Goal: Task Accomplishment & Management: Manage account settings

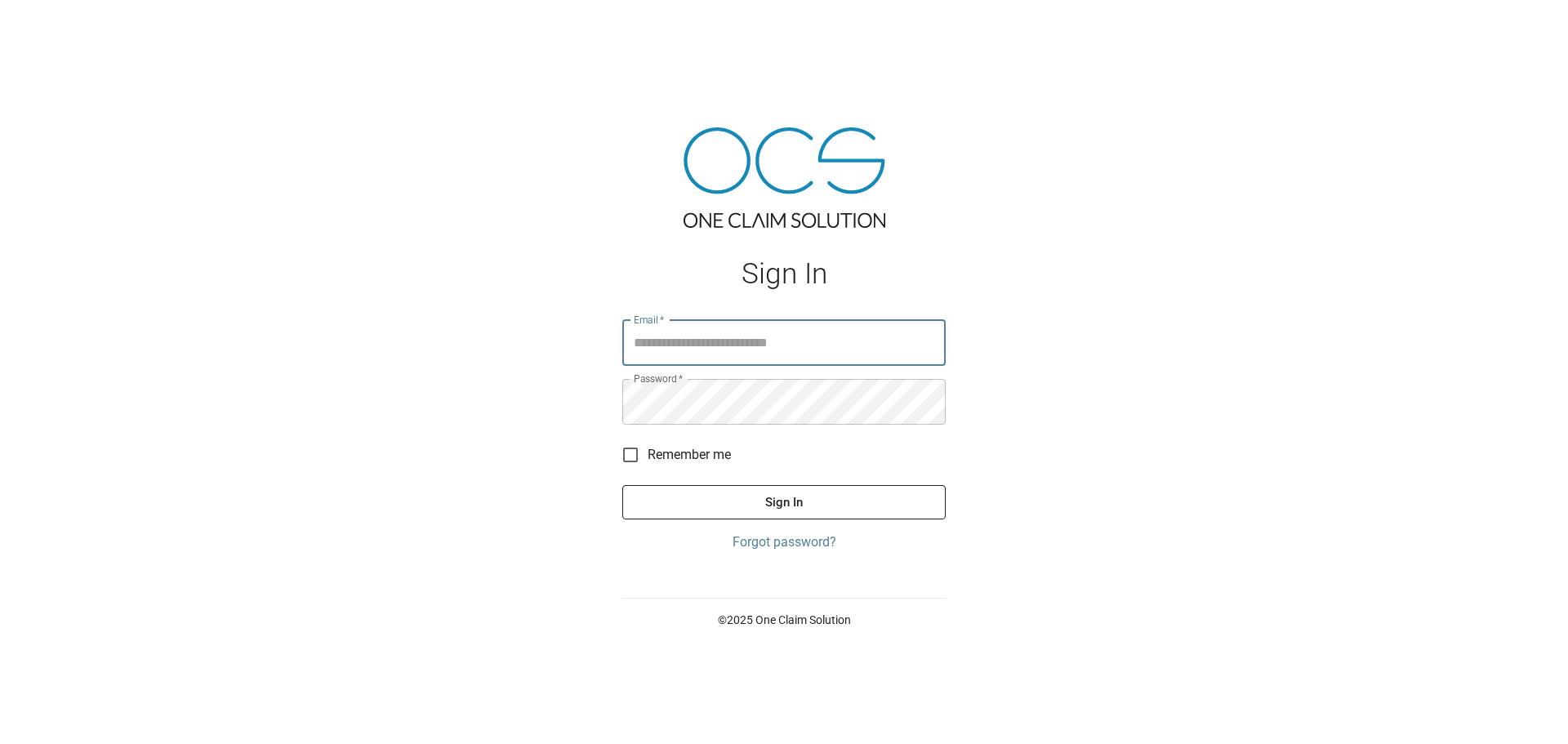
type input "**********"
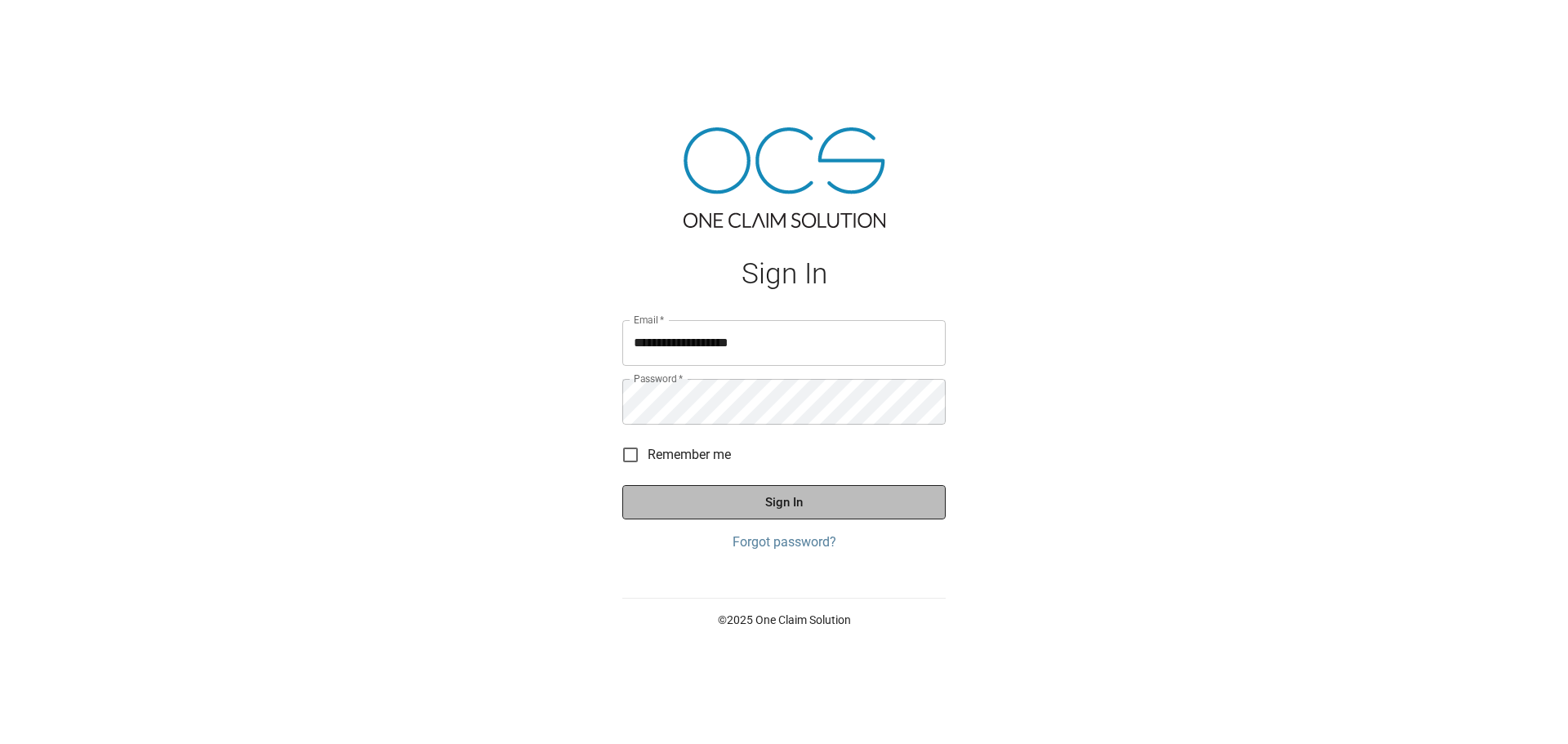
click at [802, 490] on button "Sign In" at bounding box center [784, 502] width 323 height 34
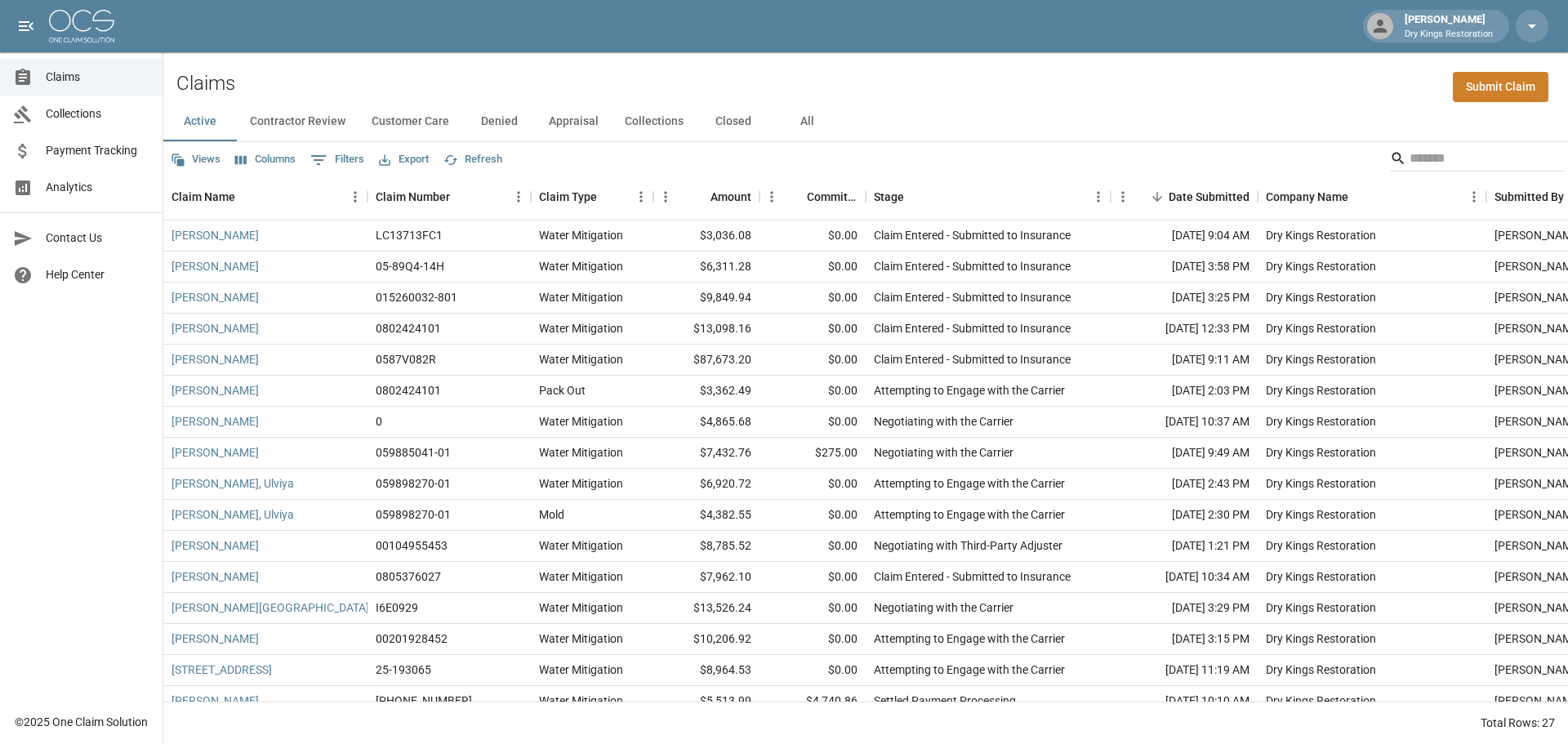
click at [809, 108] on button "All" at bounding box center [806, 122] width 73 height 39
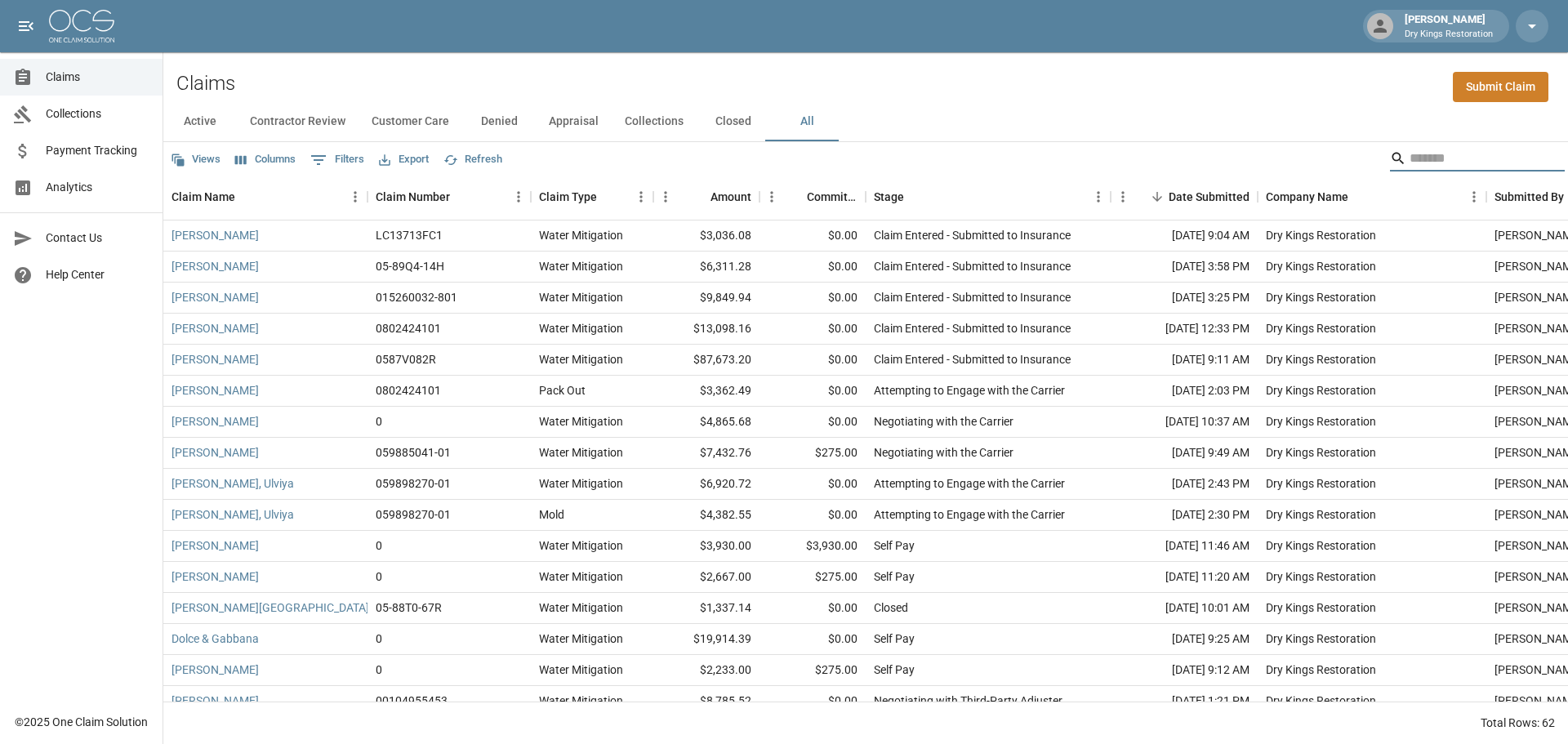
click at [1428, 165] on input "Search" at bounding box center [1475, 159] width 131 height 26
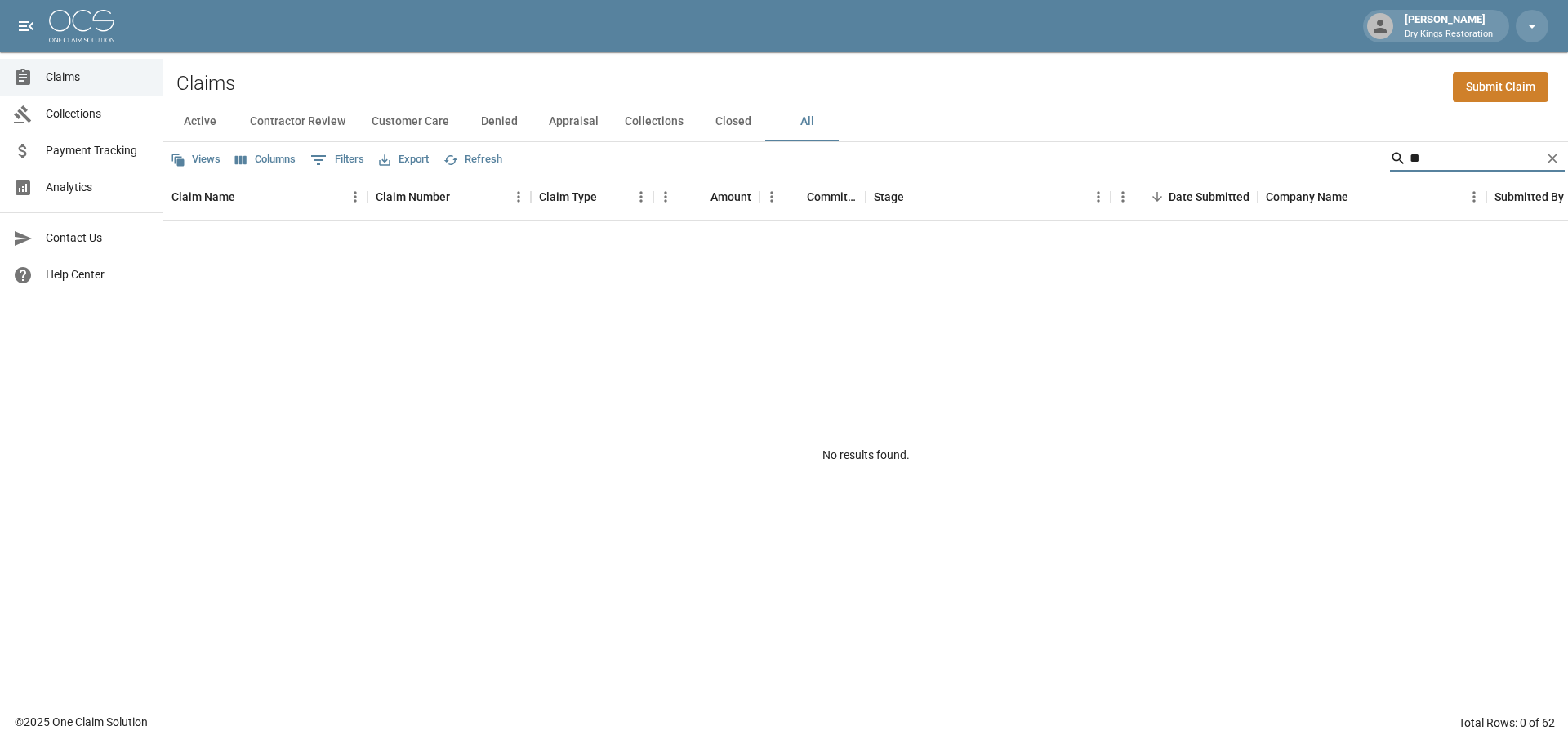
type input "*"
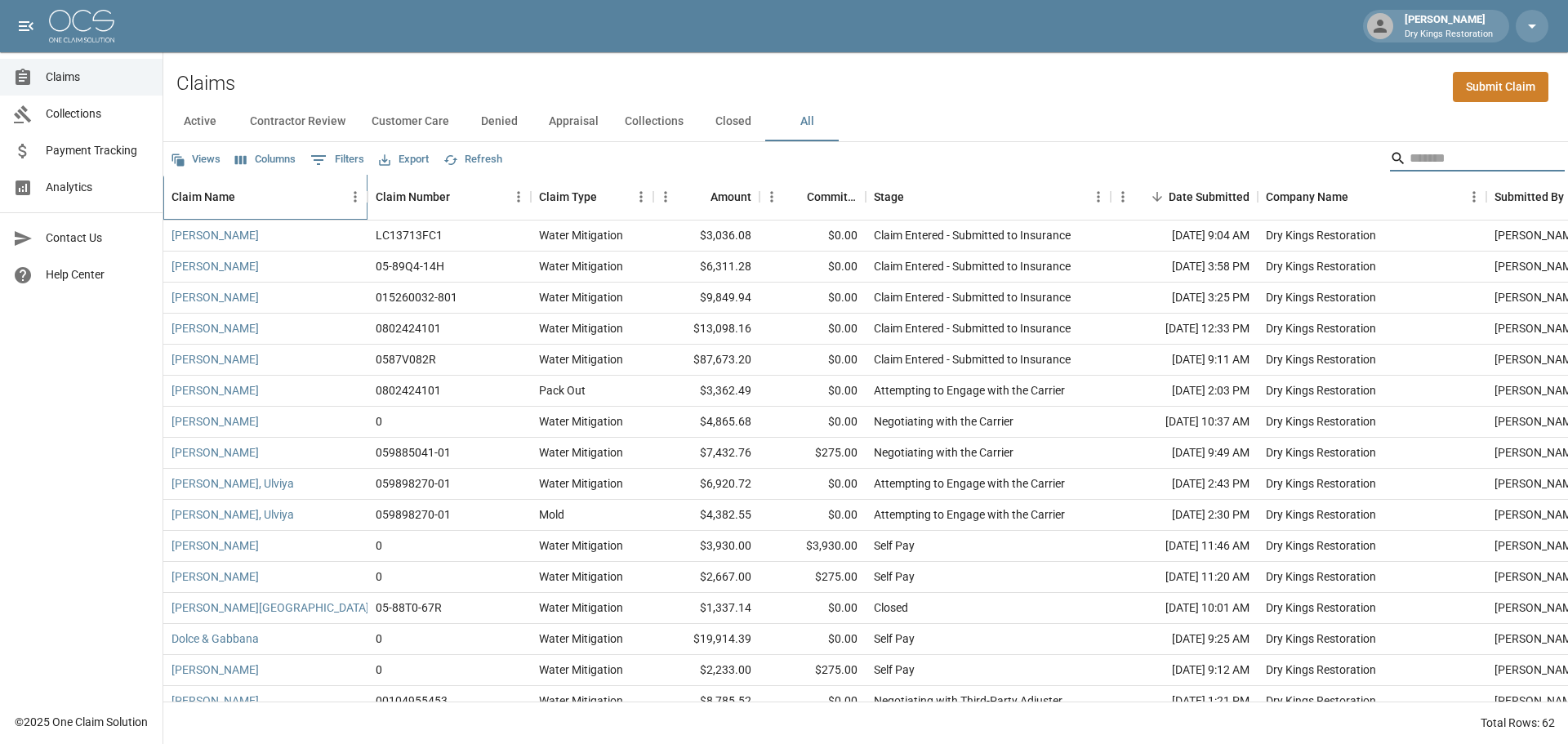
click at [233, 197] on div "Claim Name" at bounding box center [203, 196] width 64 height 46
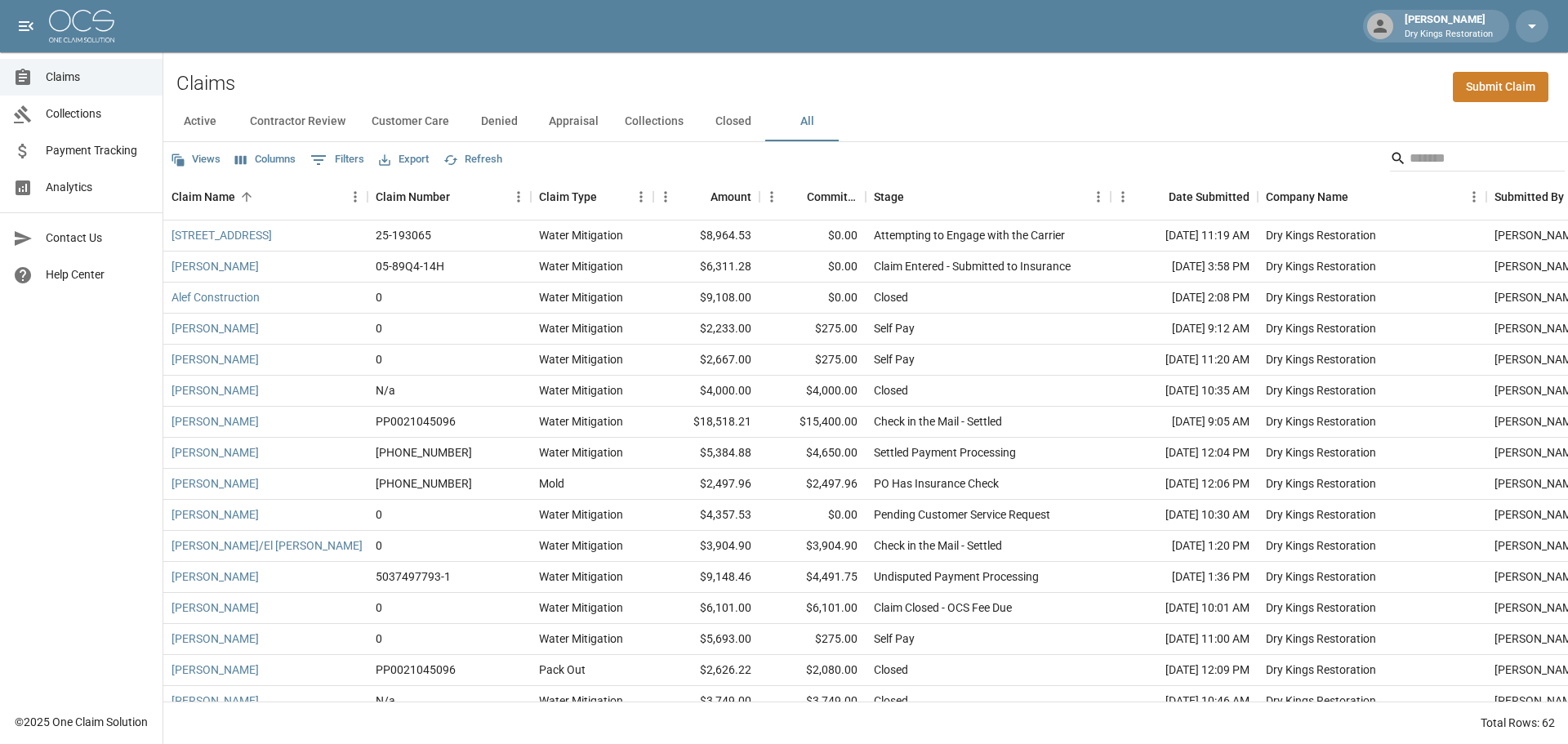
click at [305, 119] on button "Contractor Review" at bounding box center [297, 122] width 122 height 39
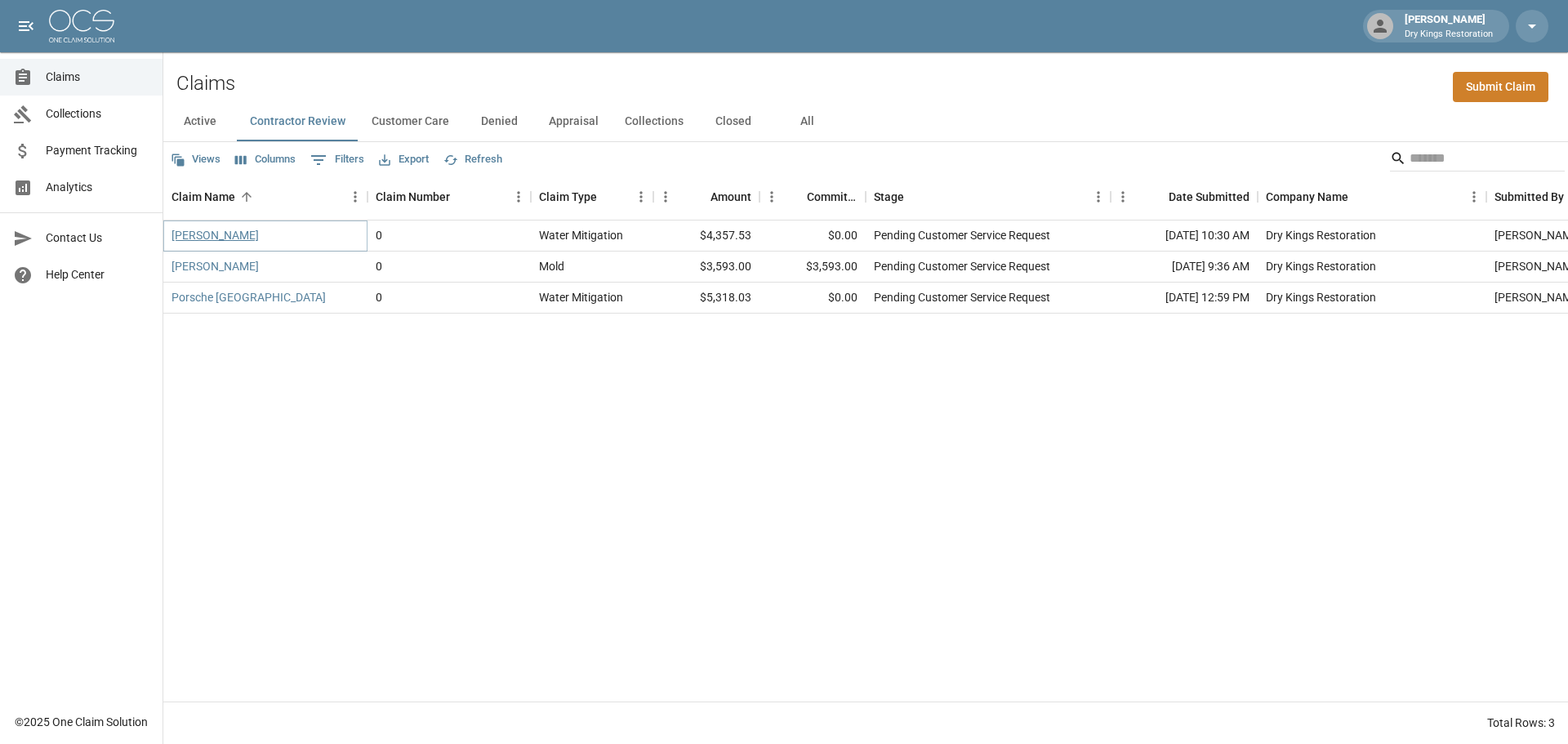
click at [220, 231] on link "[PERSON_NAME]" at bounding box center [216, 235] width 87 height 17
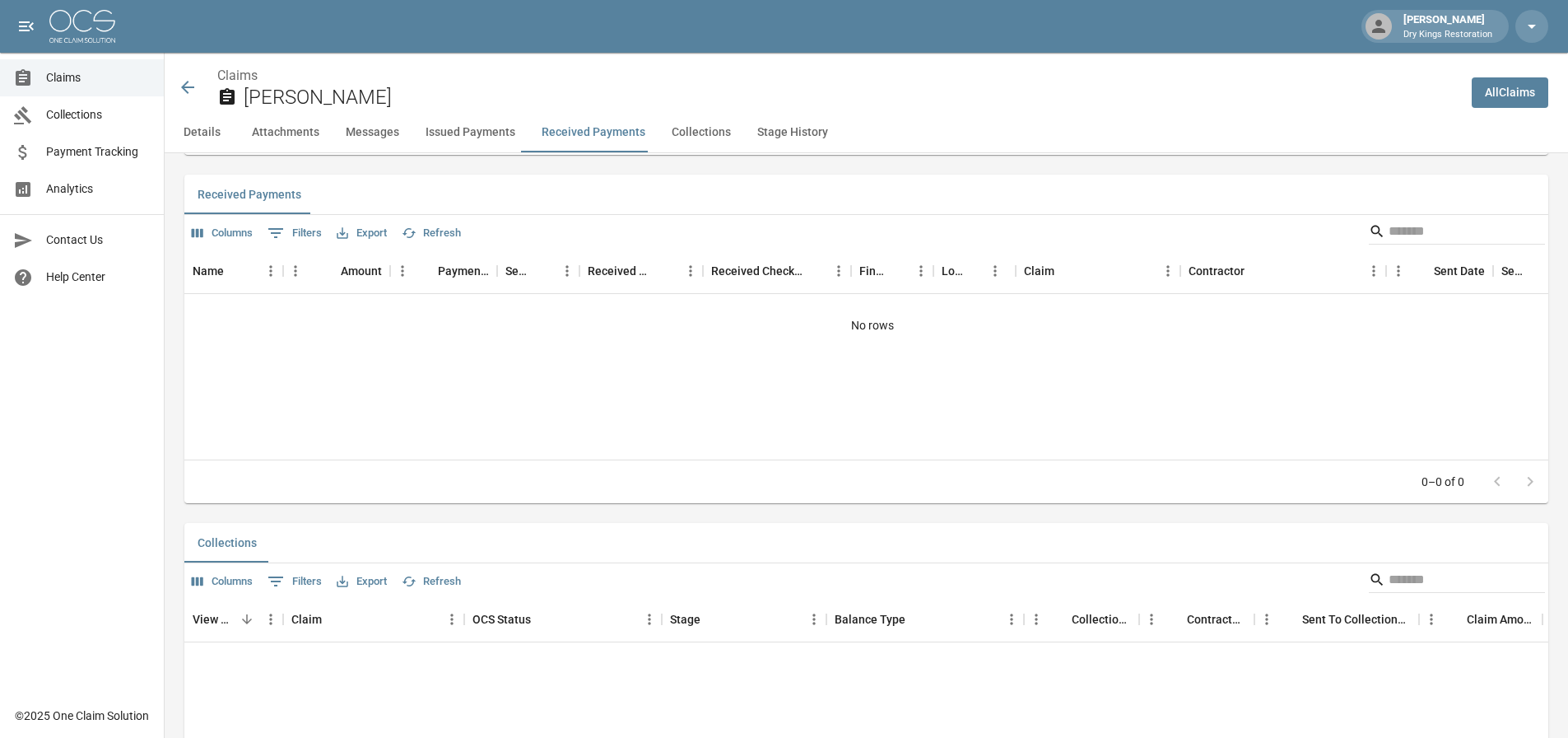
scroll to position [2536, 0]
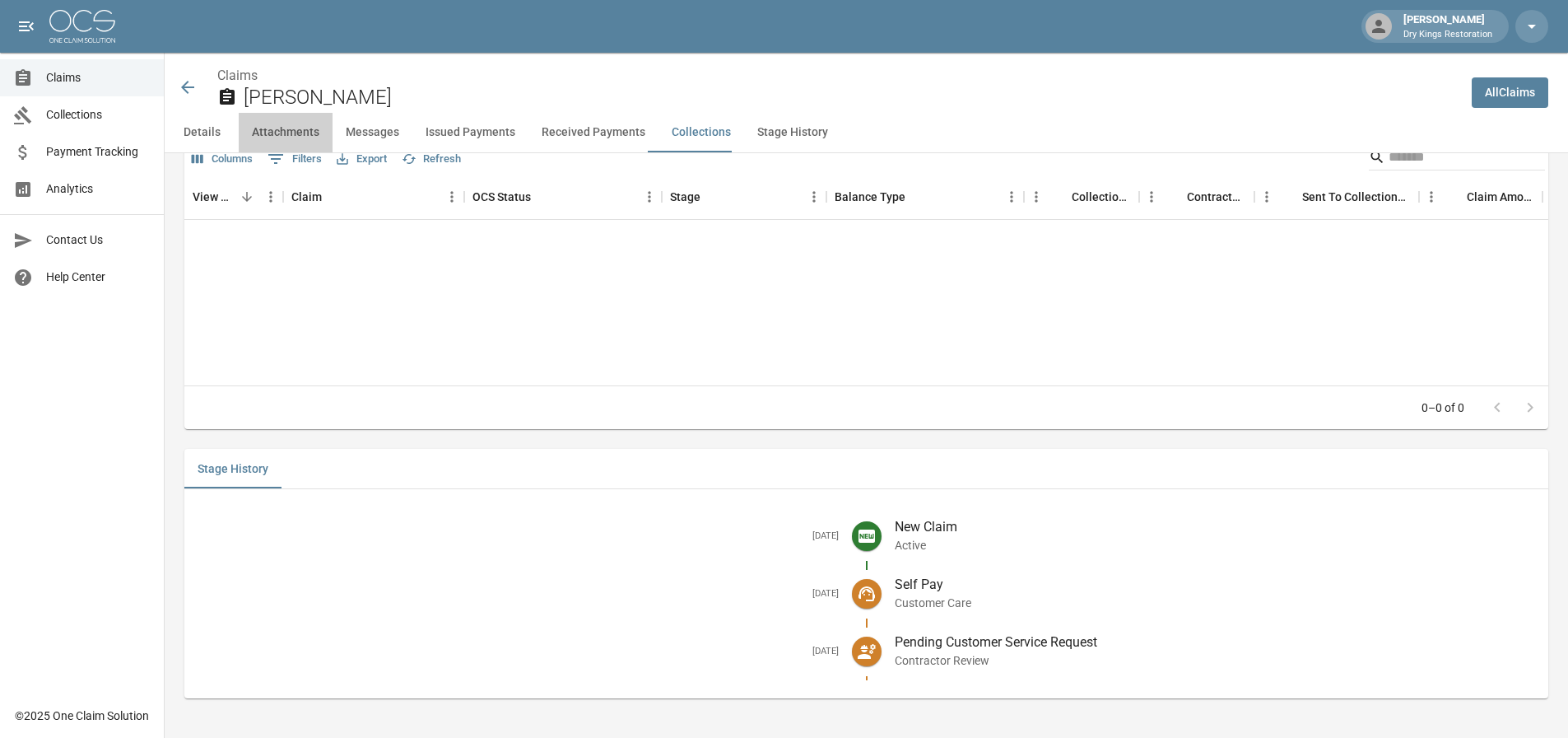
click at [293, 131] on button "Attachments" at bounding box center [286, 132] width 94 height 39
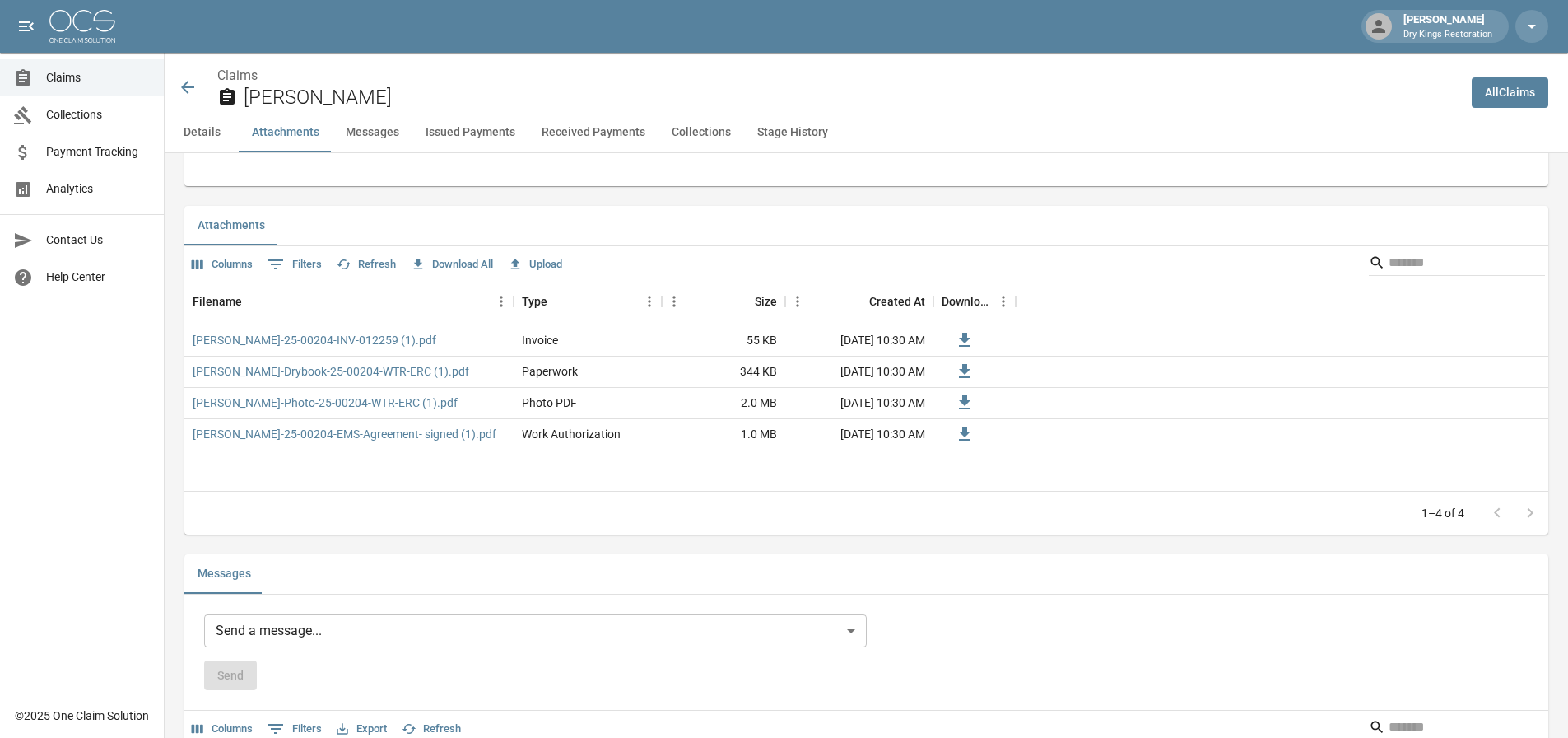
click at [364, 133] on button "Messages" at bounding box center [372, 132] width 80 height 39
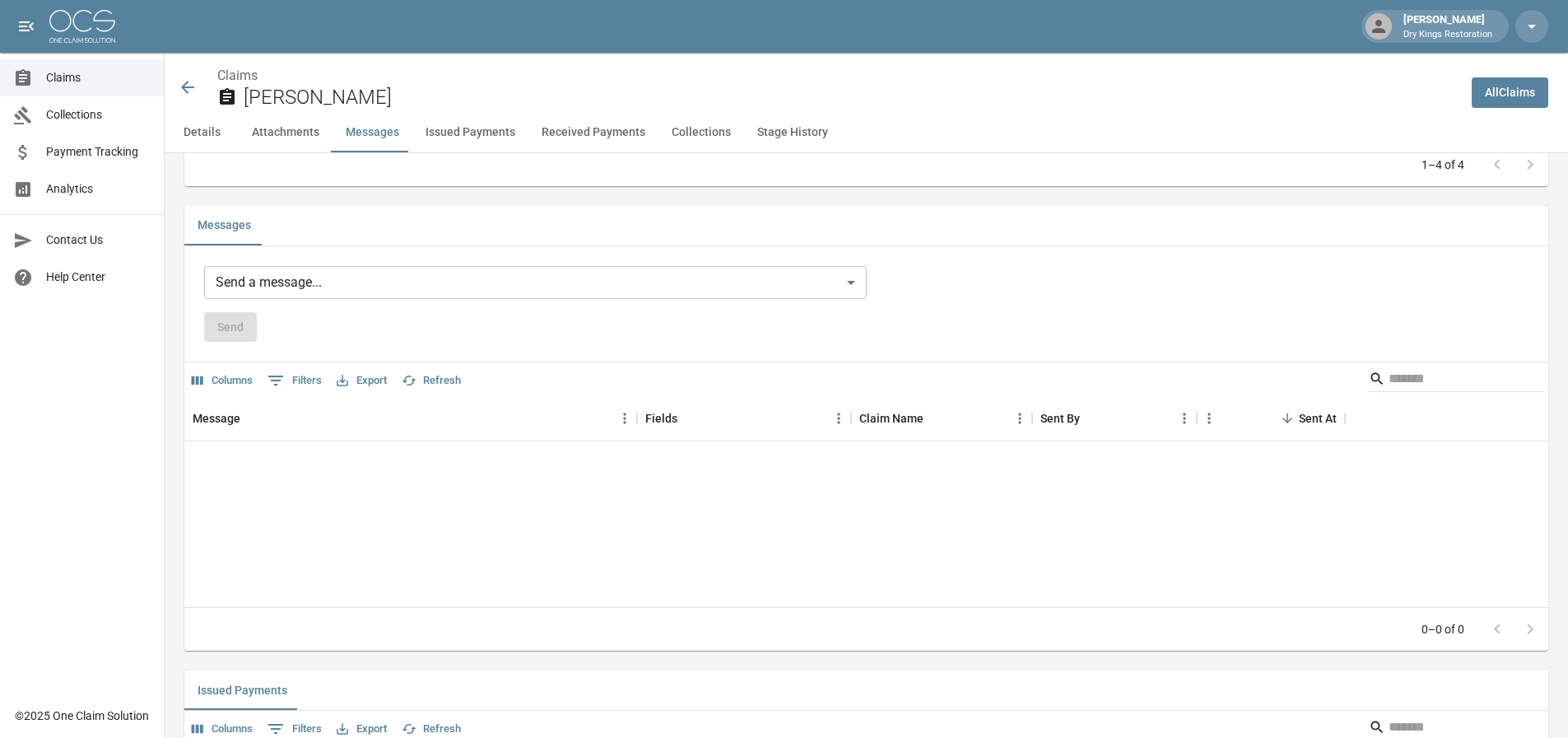
click at [422, 135] on button "Issued Payments" at bounding box center [471, 132] width 116 height 39
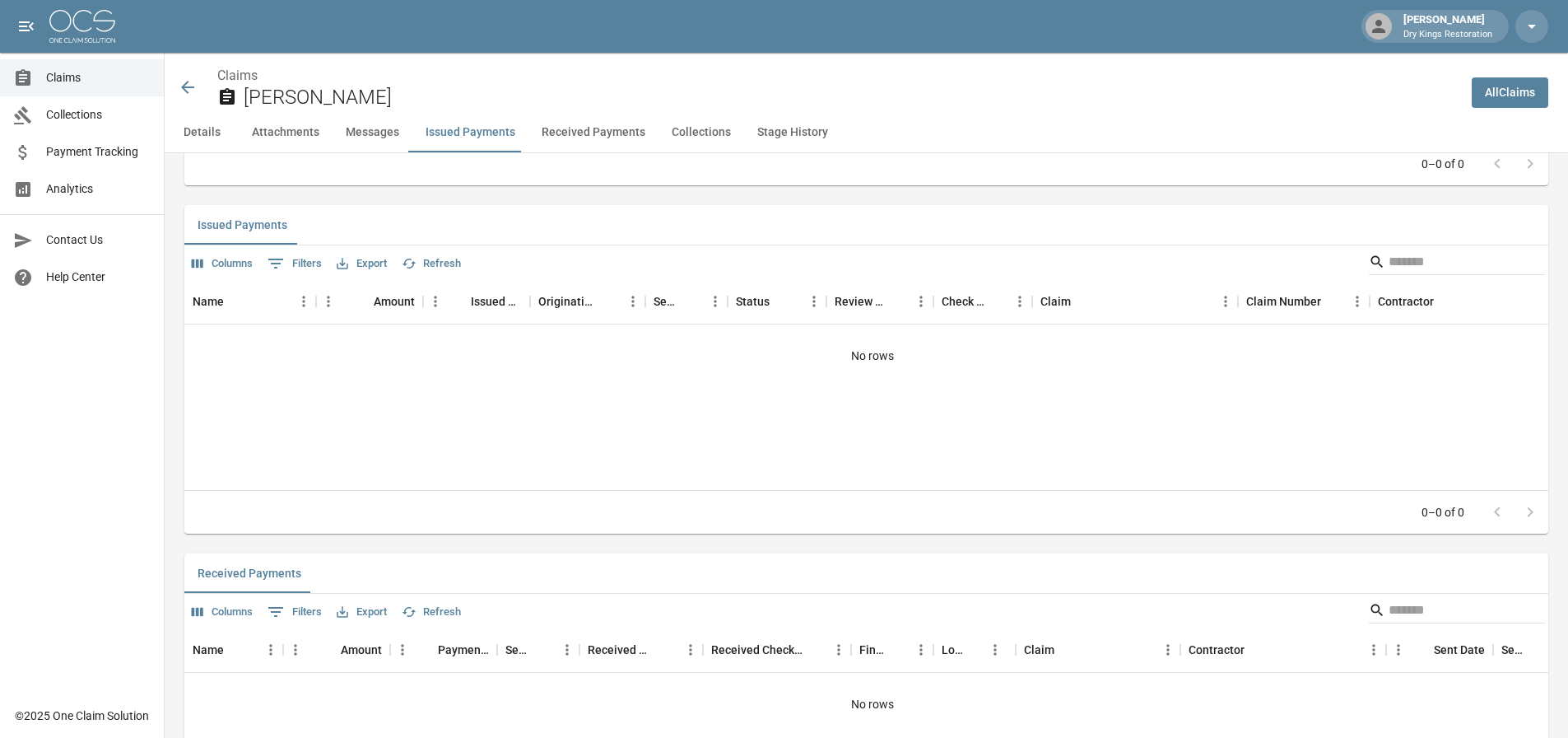
click at [563, 135] on button "Received Payments" at bounding box center [593, 132] width 130 height 39
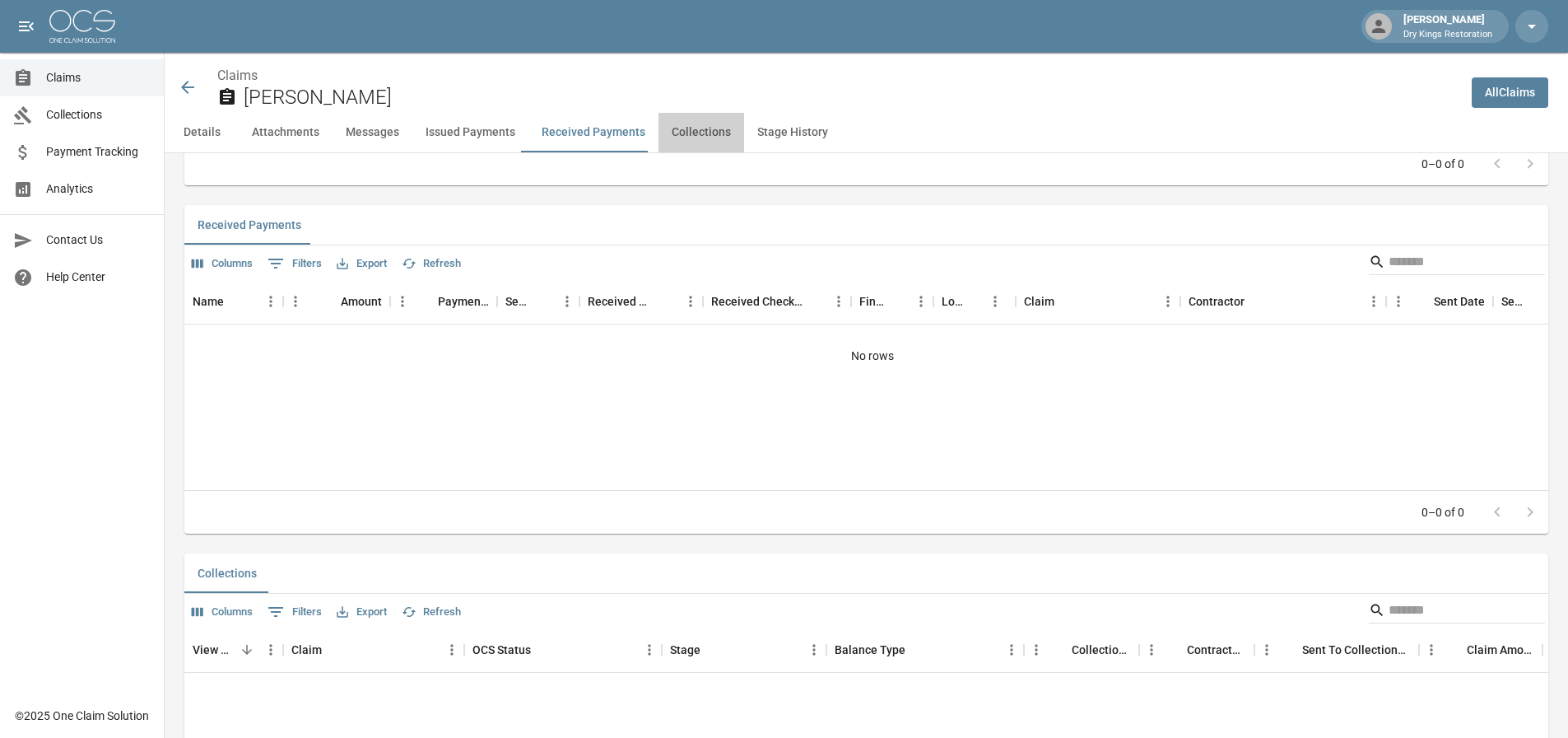
click at [709, 134] on button "Collections" at bounding box center [700, 132] width 85 height 39
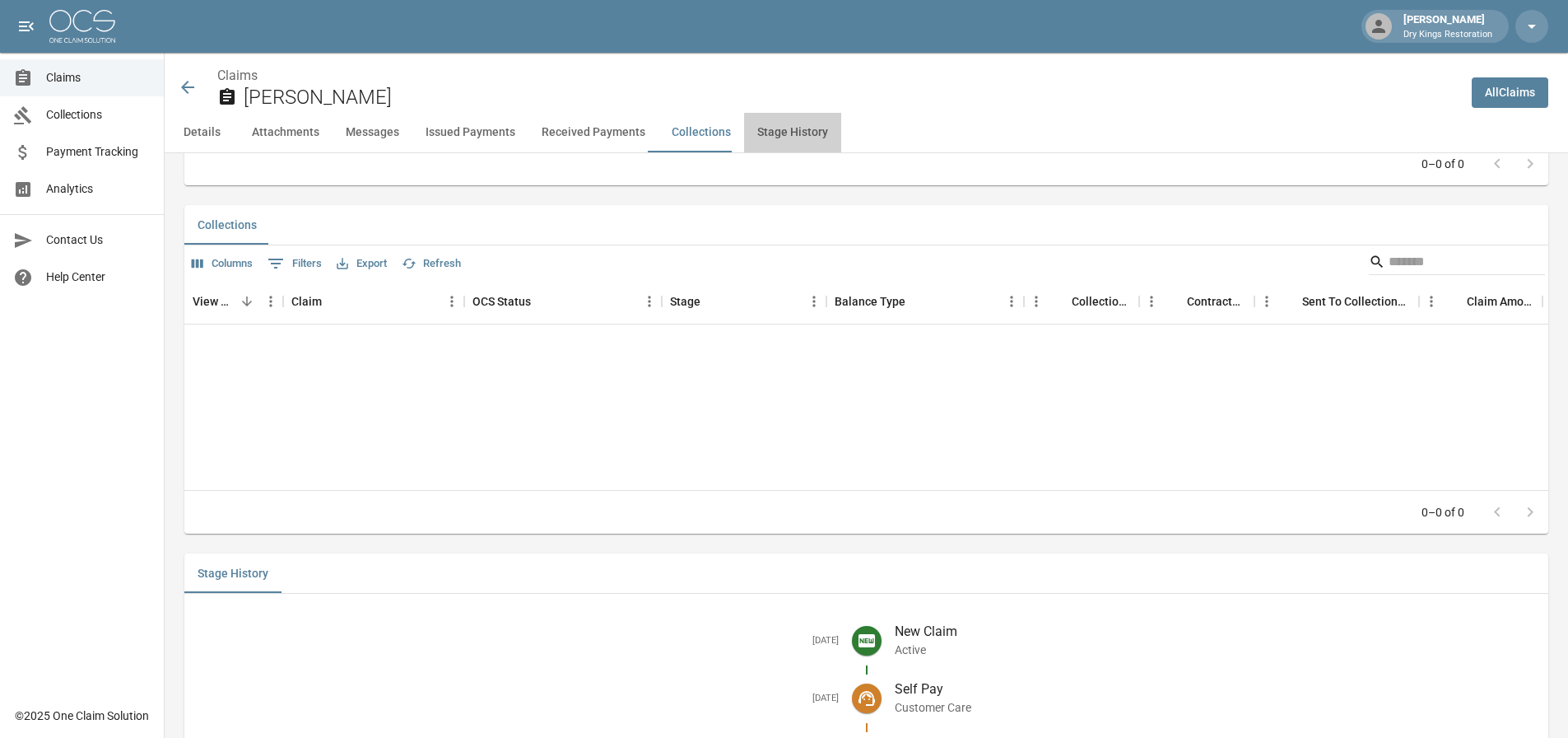
click at [792, 134] on button "Stage History" at bounding box center [793, 132] width 97 height 39
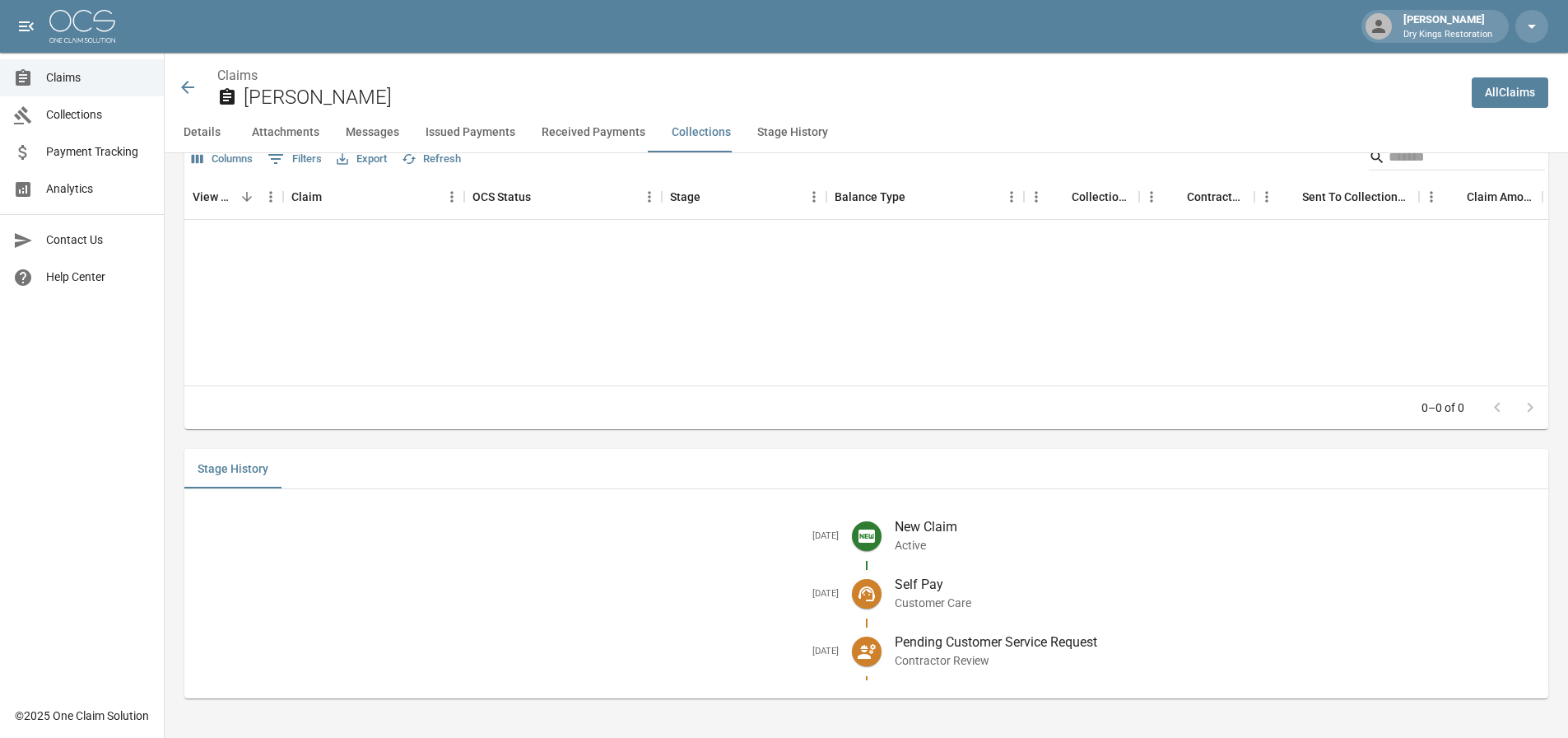
click at [179, 85] on icon at bounding box center [187, 87] width 20 height 20
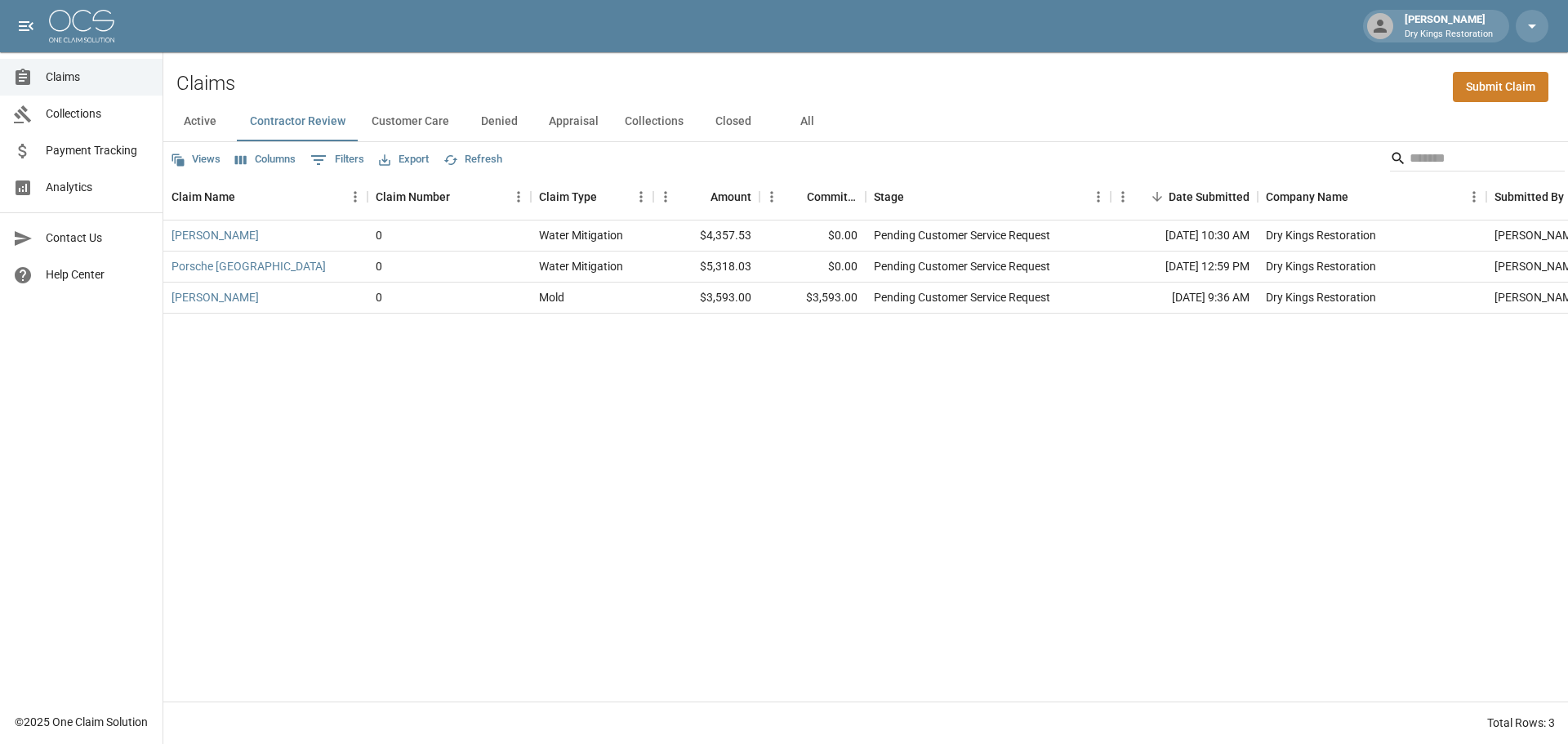
click at [814, 118] on button "All" at bounding box center [806, 122] width 73 height 39
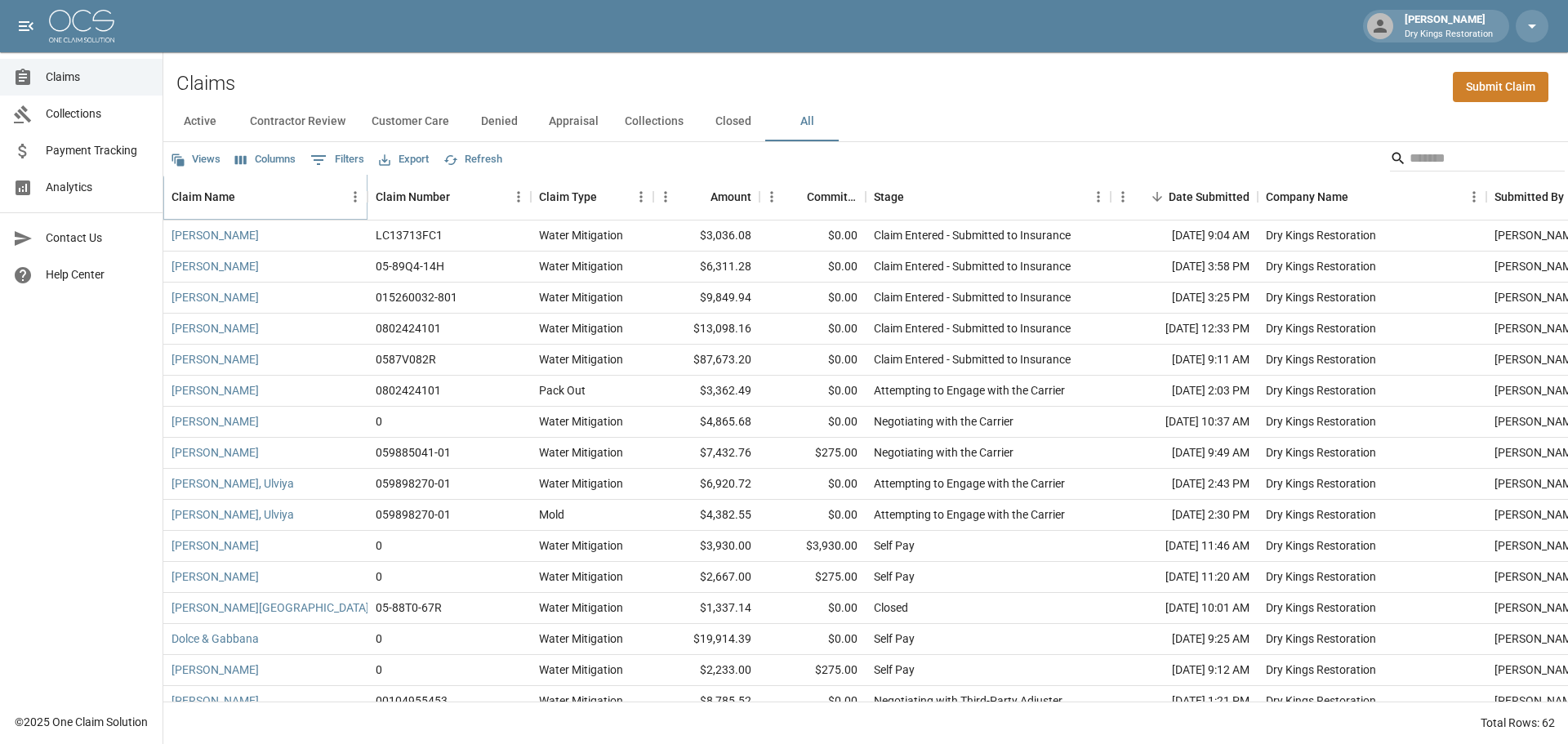
click at [242, 199] on icon "Sort" at bounding box center [247, 197] width 15 height 15
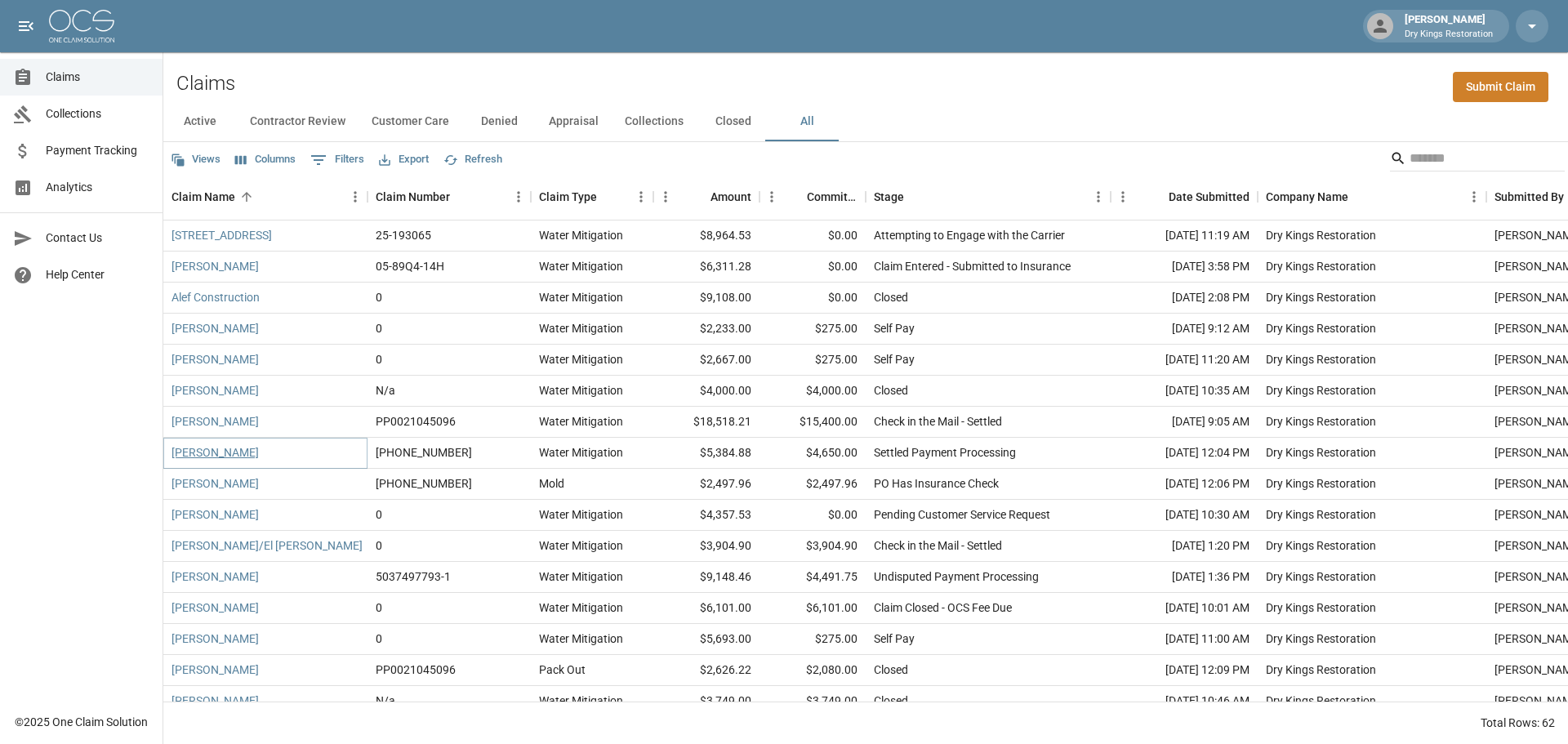
click at [189, 454] on link "[PERSON_NAME]" at bounding box center [216, 452] width 87 height 17
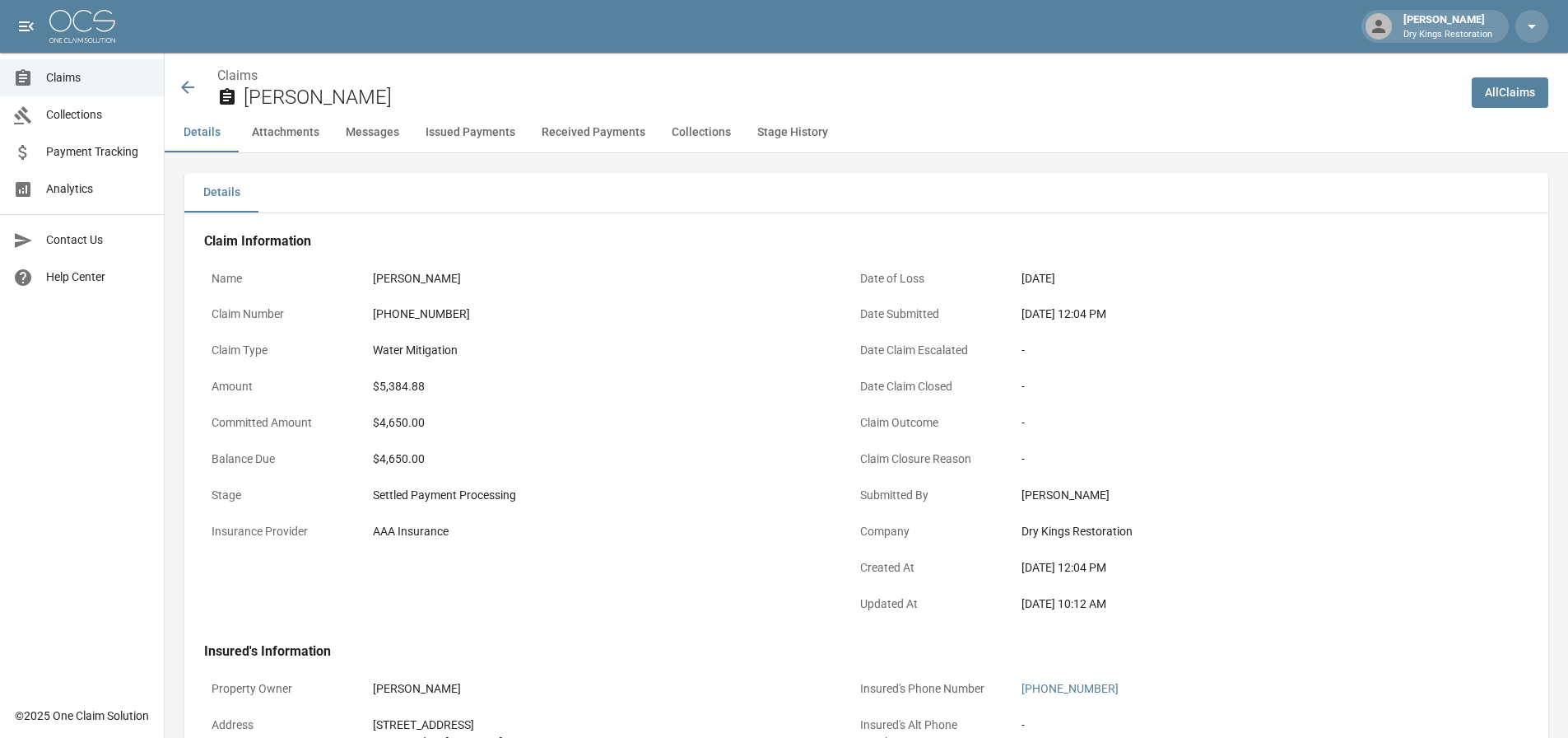
click at [184, 95] on icon at bounding box center [187, 87] width 20 height 20
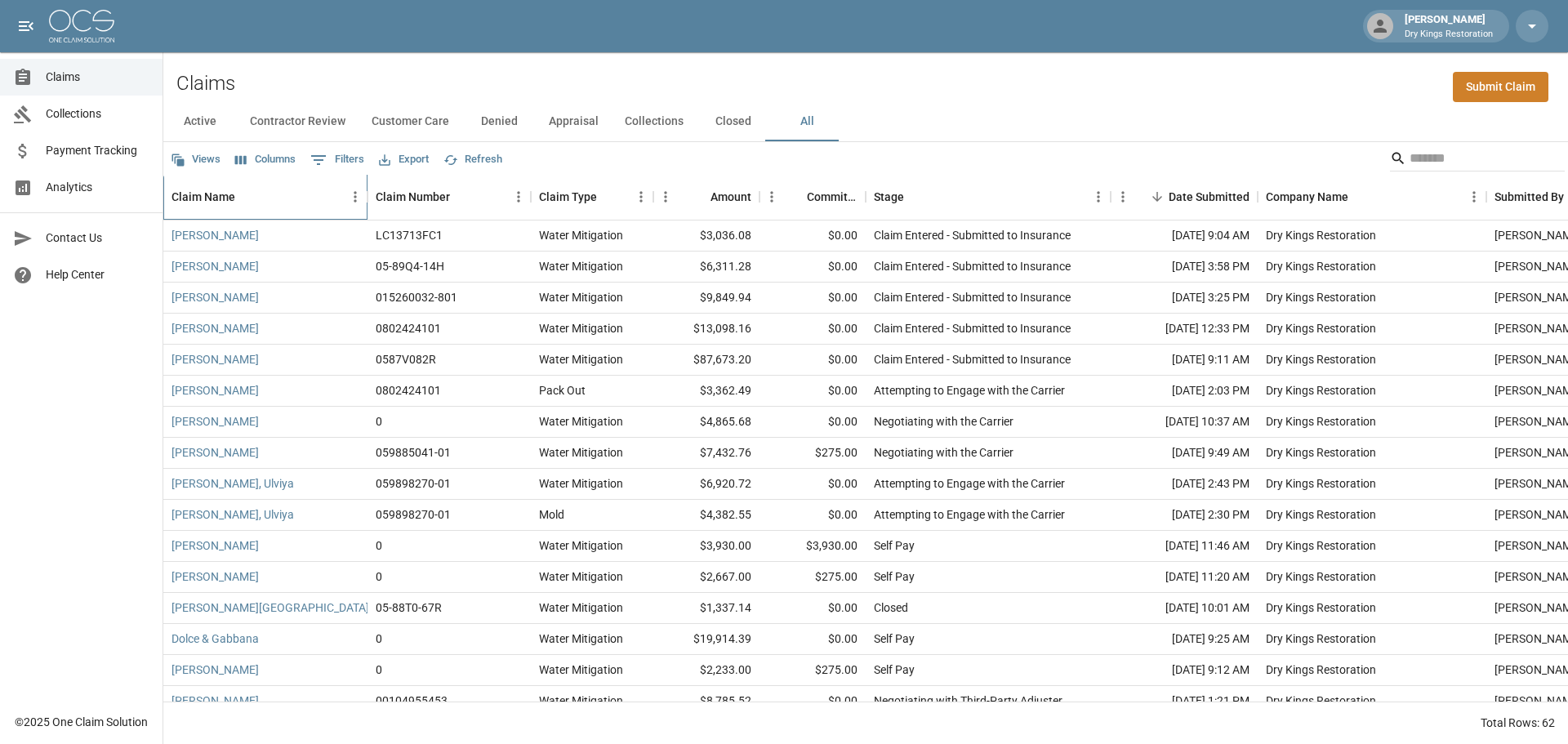
click at [257, 195] on div "Claim Name" at bounding box center [246, 197] width 23 height 23
